Goal: Entertainment & Leisure: Consume media (video, audio)

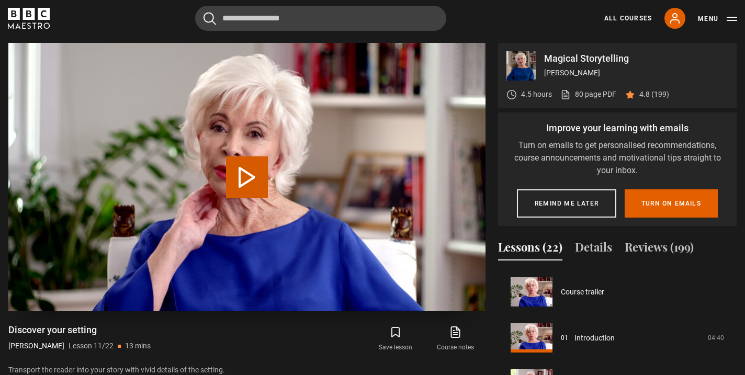
scroll to position [460, 0]
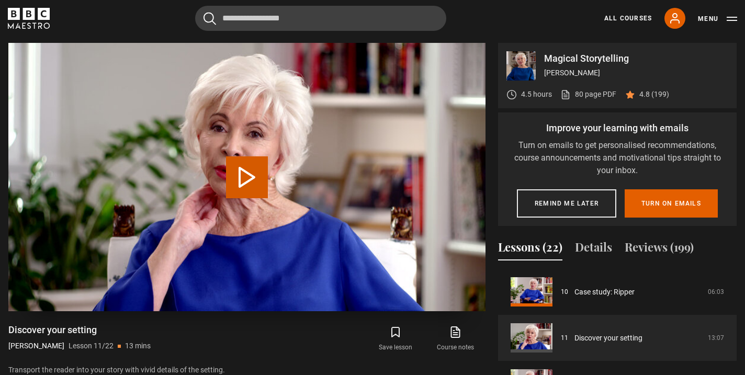
click at [247, 172] on button "Play Lesson Discover your setting" at bounding box center [247, 177] width 42 height 42
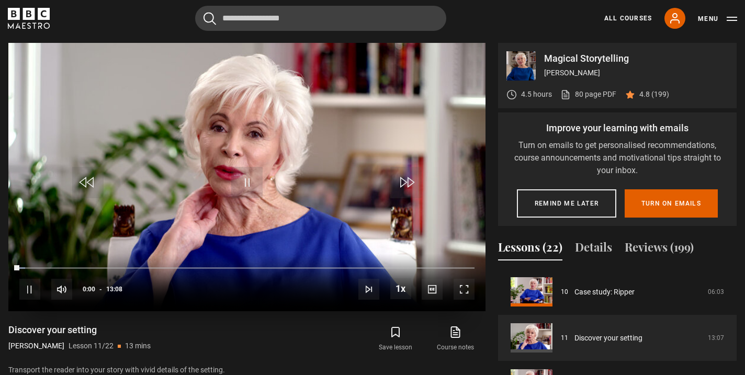
click at [461, 290] on span "Video Player" at bounding box center [463, 289] width 21 height 21
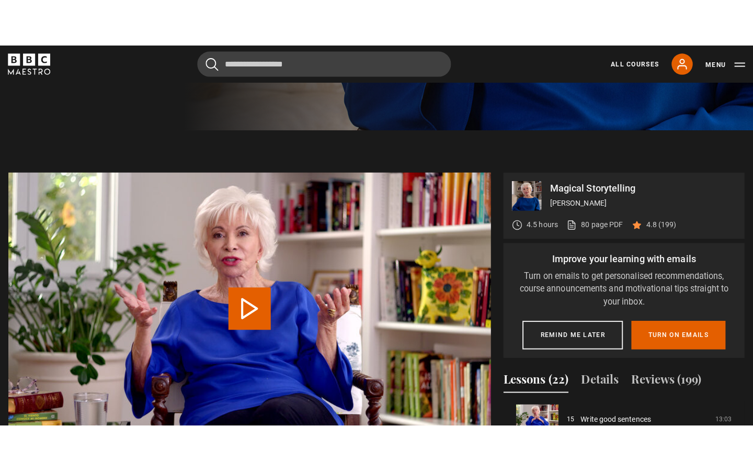
scroll to position [470, 0]
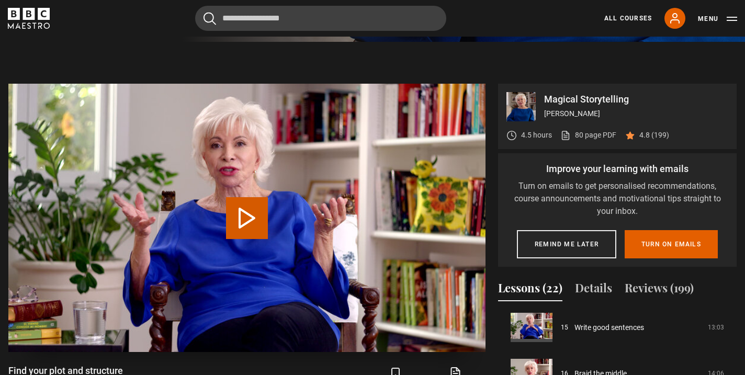
click at [254, 220] on button "Play Lesson Find your plot and structure" at bounding box center [247, 218] width 42 height 42
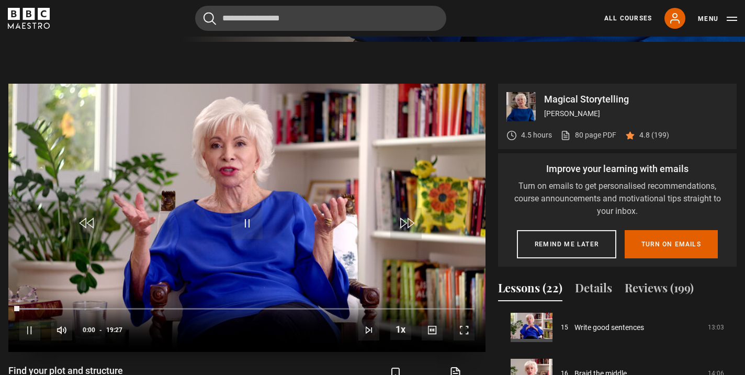
click at [465, 333] on span "Video Player" at bounding box center [463, 330] width 21 height 21
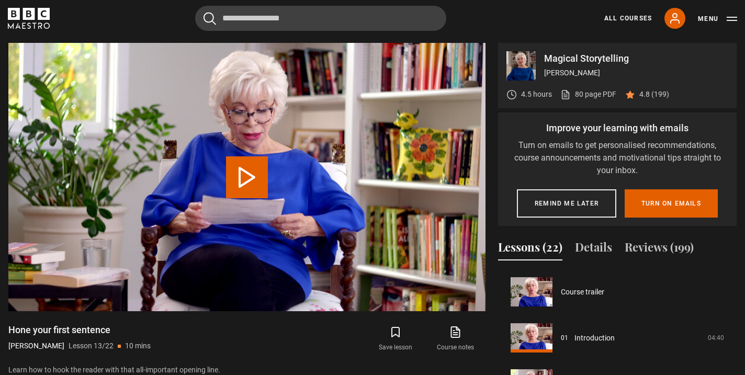
scroll to position [552, 0]
